Goal: Navigation & Orientation: Find specific page/section

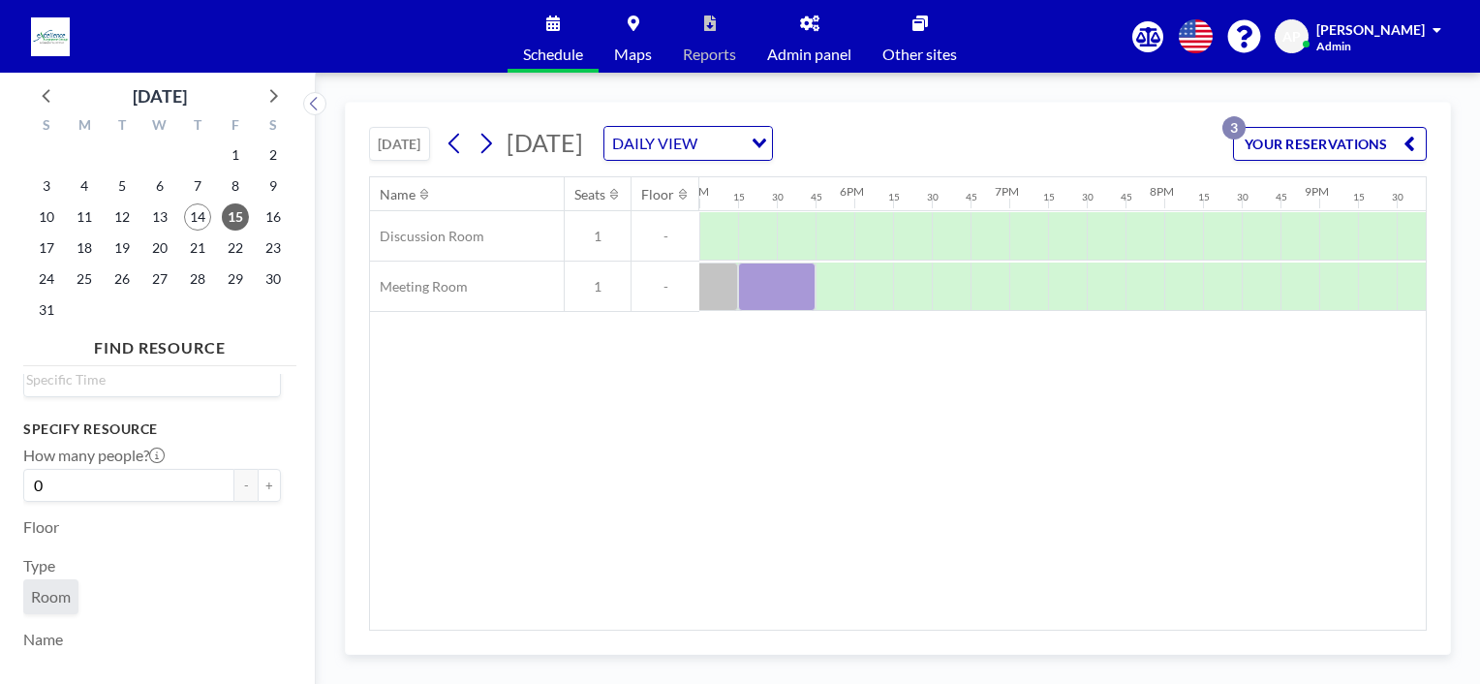
scroll to position [101, 0]
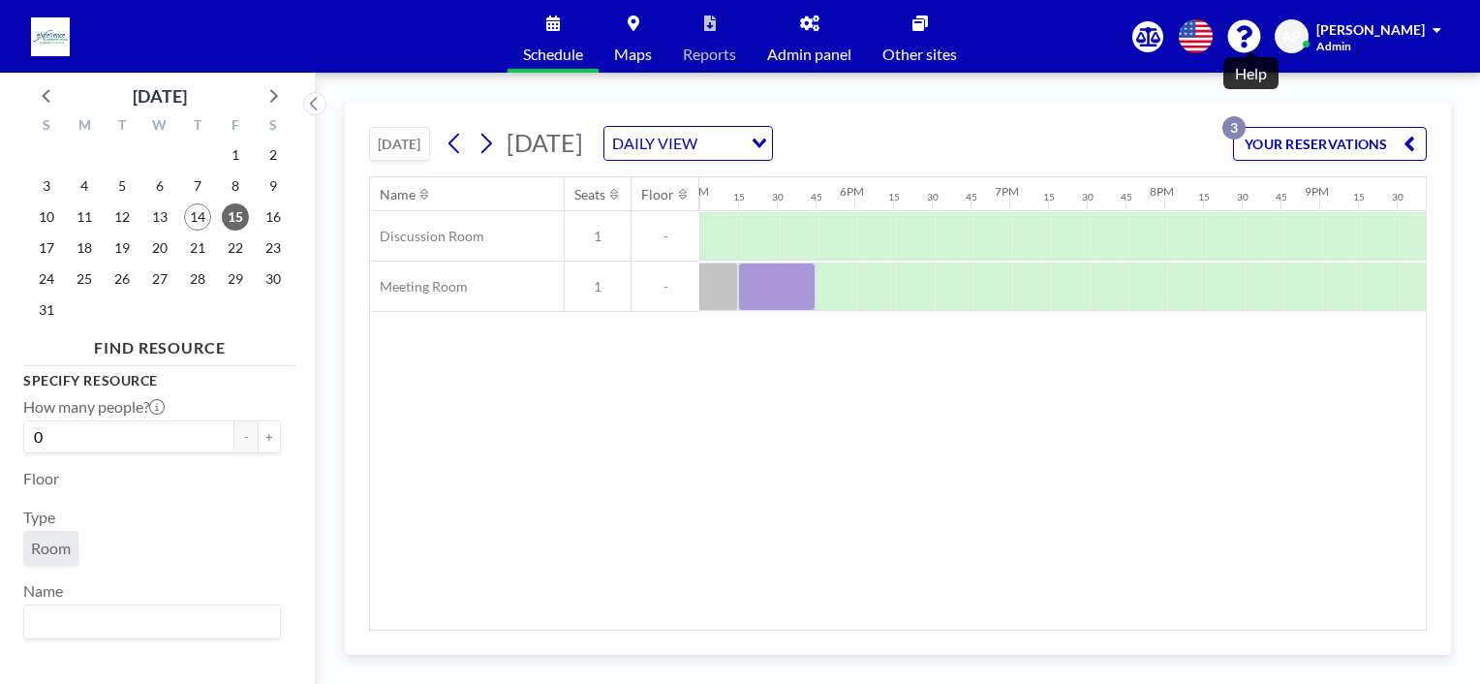
click at [1249, 35] on icon at bounding box center [1244, 36] width 34 height 34
click at [550, 52] on span "Schedule" at bounding box center [553, 53] width 60 height 15
click at [1367, 28] on span "[PERSON_NAME]" at bounding box center [1370, 29] width 108 height 16
click at [1301, 37] on span "AP" at bounding box center [1291, 36] width 18 height 17
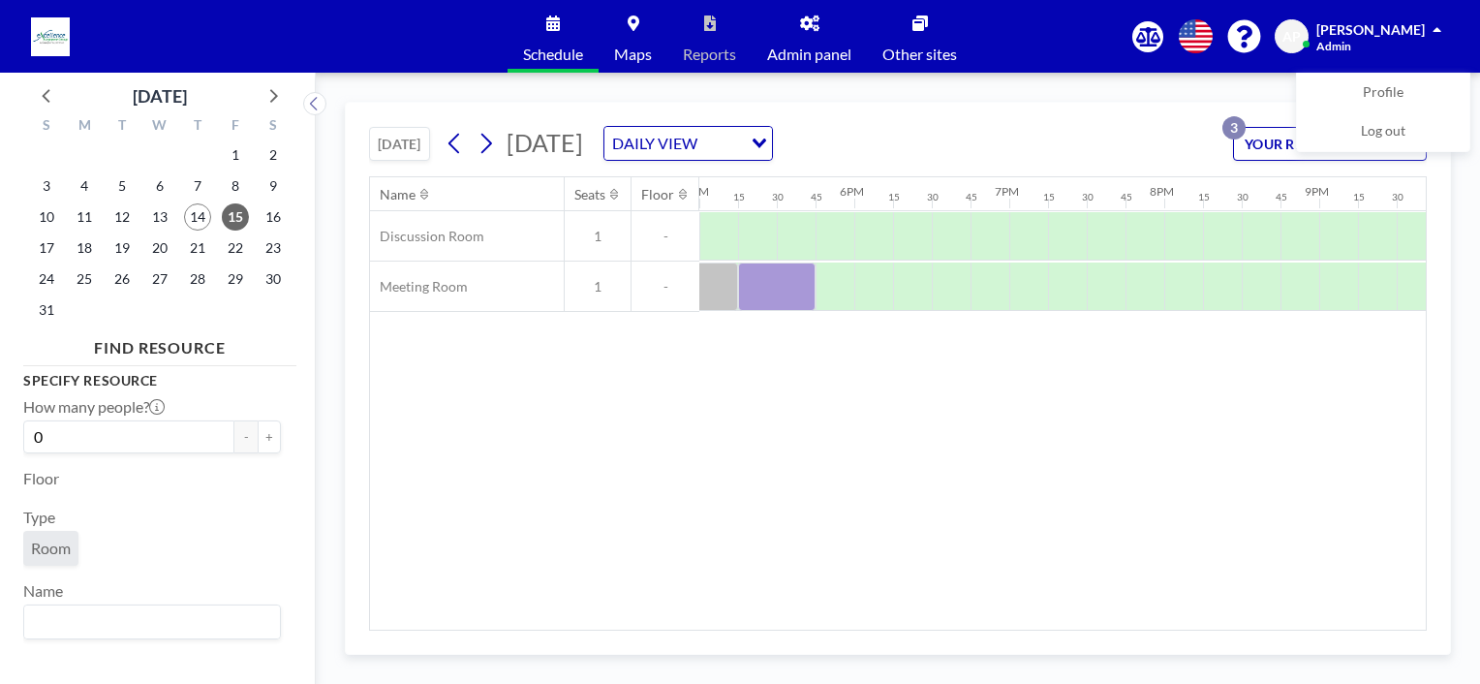
click at [1245, 39] on icon at bounding box center [1243, 36] width 33 height 33
click at [1209, 38] on icon at bounding box center [1196, 36] width 34 height 34
click at [1154, 35] on div at bounding box center [740, 342] width 1480 height 684
click at [1154, 35] on icon at bounding box center [1148, 36] width 24 height 19
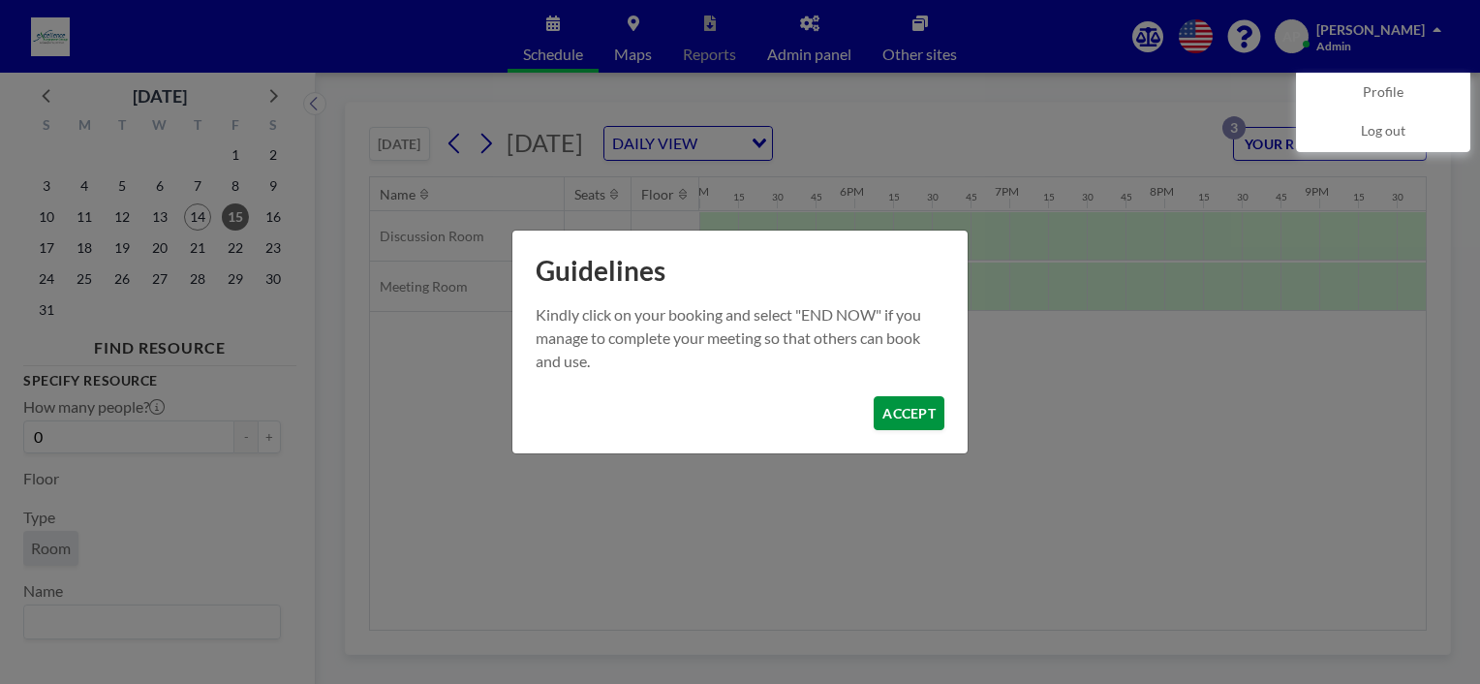
click at [918, 417] on button "ACCEPT" at bounding box center [909, 413] width 71 height 34
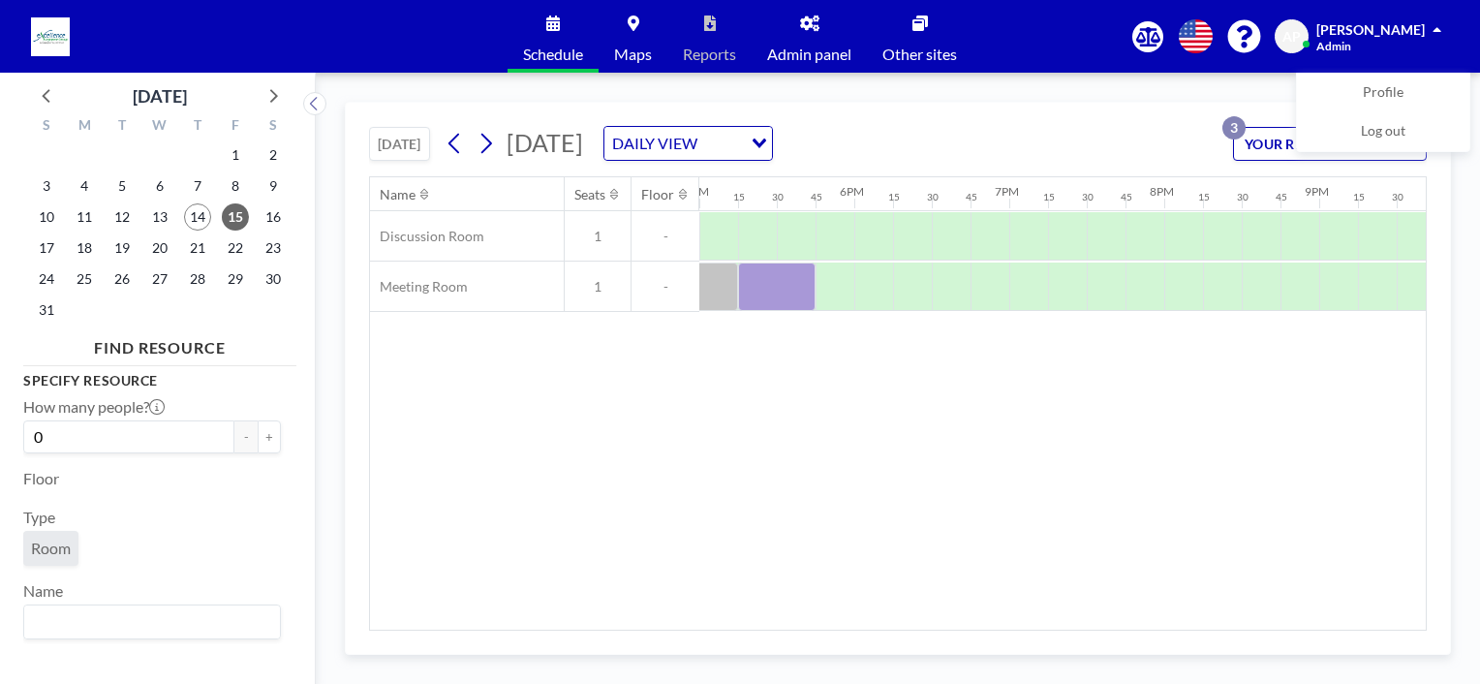
click at [52, 587] on label "Name" at bounding box center [43, 590] width 40 height 19
click at [561, 49] on span "Schedule" at bounding box center [553, 53] width 60 height 15
click at [627, 48] on span "Maps" at bounding box center [633, 53] width 38 height 15
